Goal: Find specific page/section: Find specific page/section

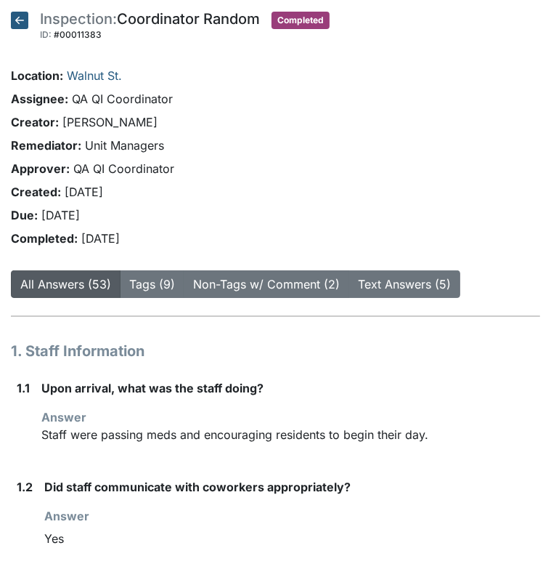
scroll to position [6484, 0]
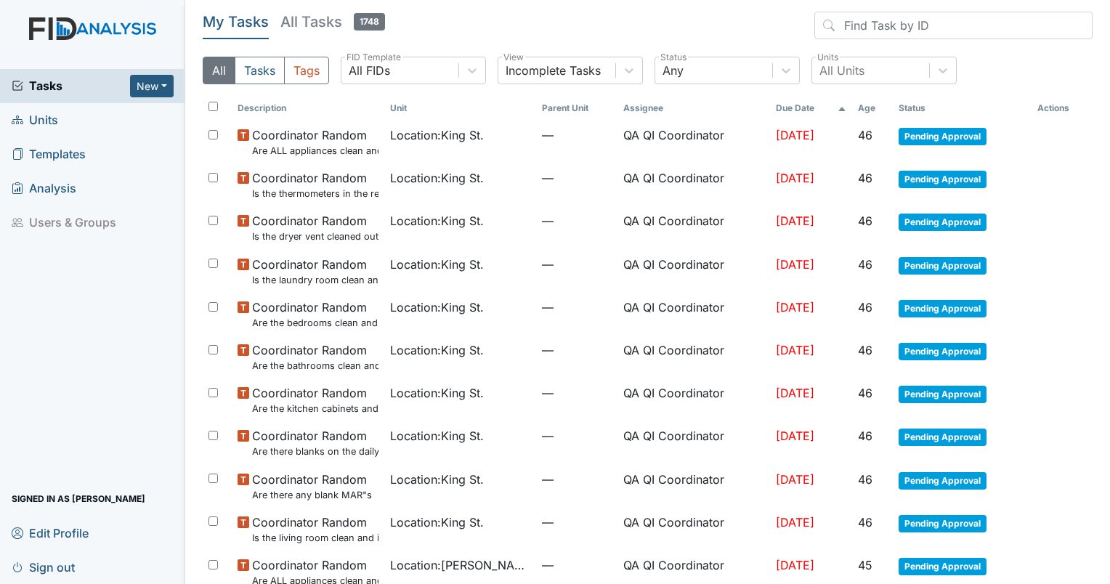
click at [57, 125] on span "Units" at bounding box center [35, 120] width 46 height 23
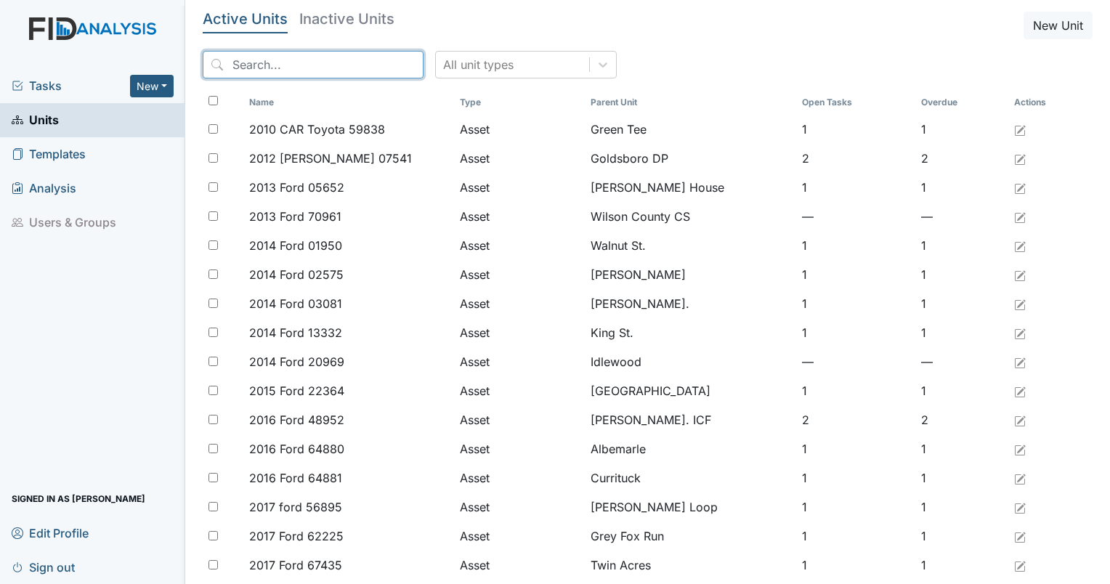
click at [324, 58] on input "search" at bounding box center [313, 65] width 221 height 28
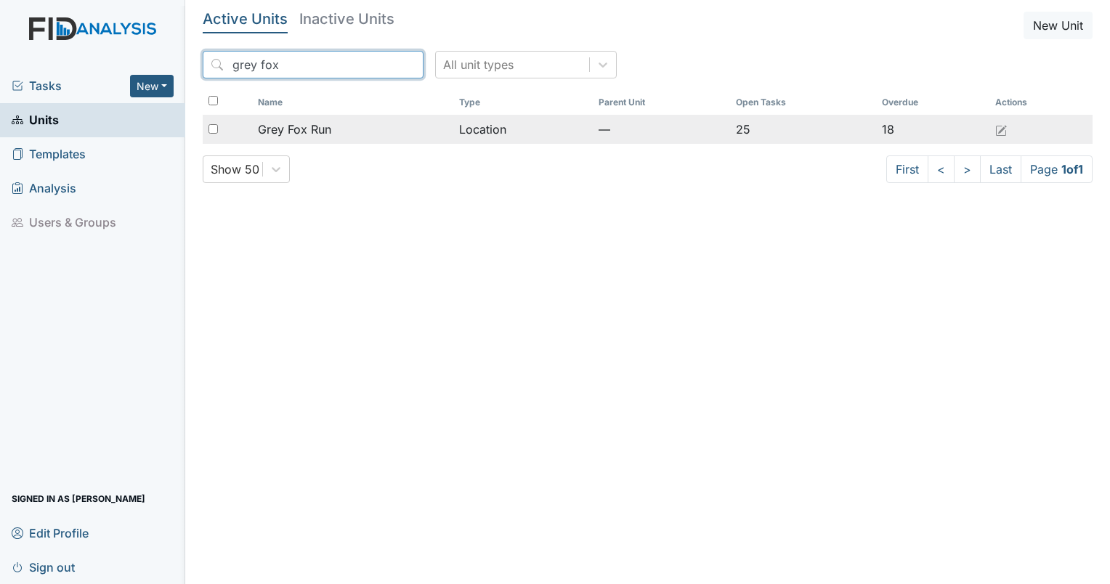
type input "grey fox"
click at [303, 125] on span "Grey Fox Run" at bounding box center [294, 129] width 73 height 17
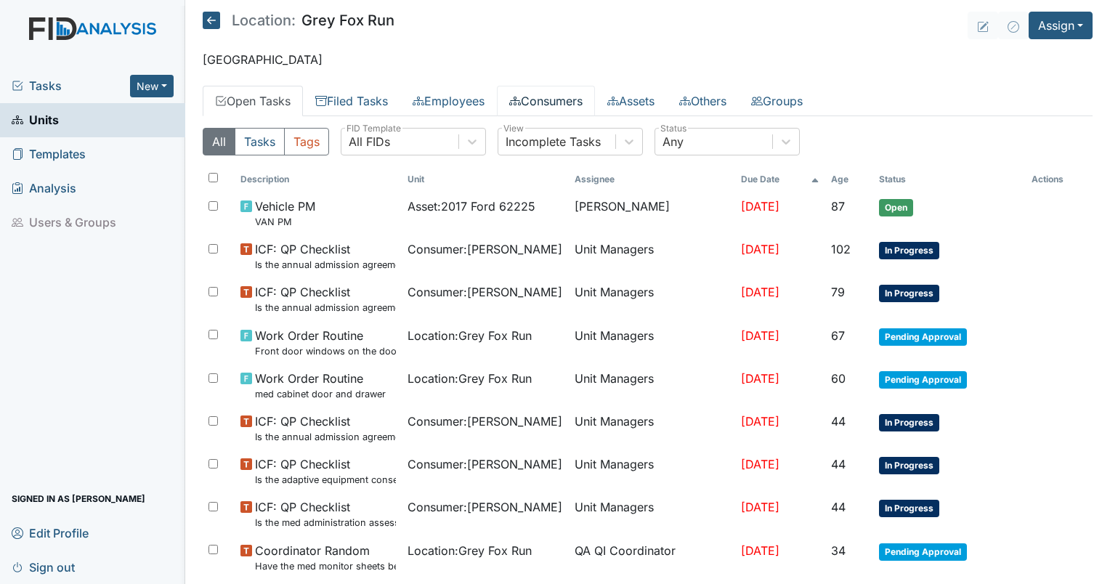
click at [549, 95] on link "Consumers" at bounding box center [546, 101] width 98 height 31
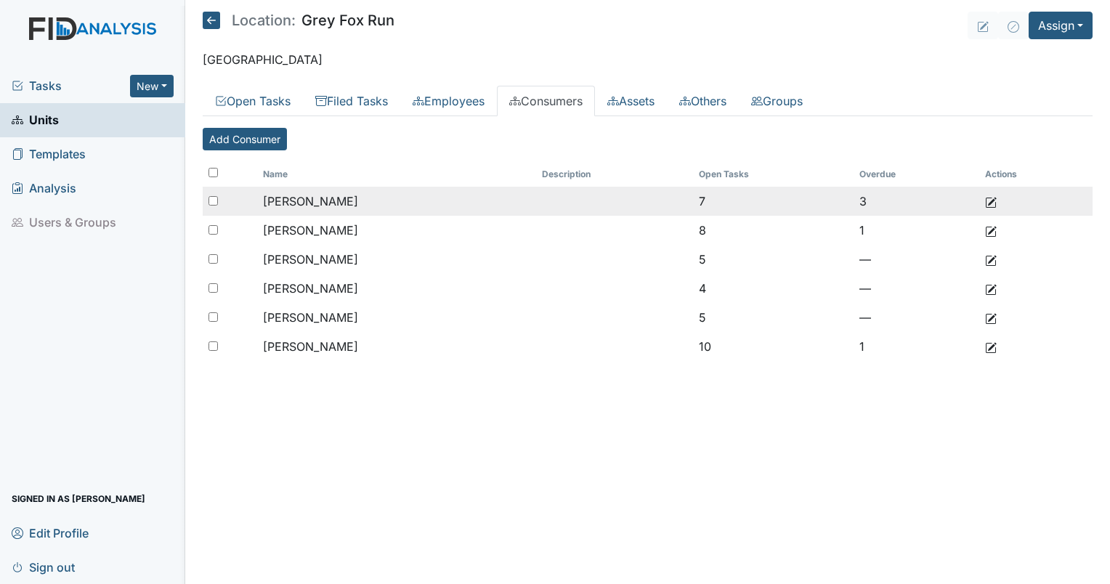
click at [288, 208] on td "[PERSON_NAME]" at bounding box center [396, 201] width 278 height 29
